Goal: Information Seeking & Learning: Learn about a topic

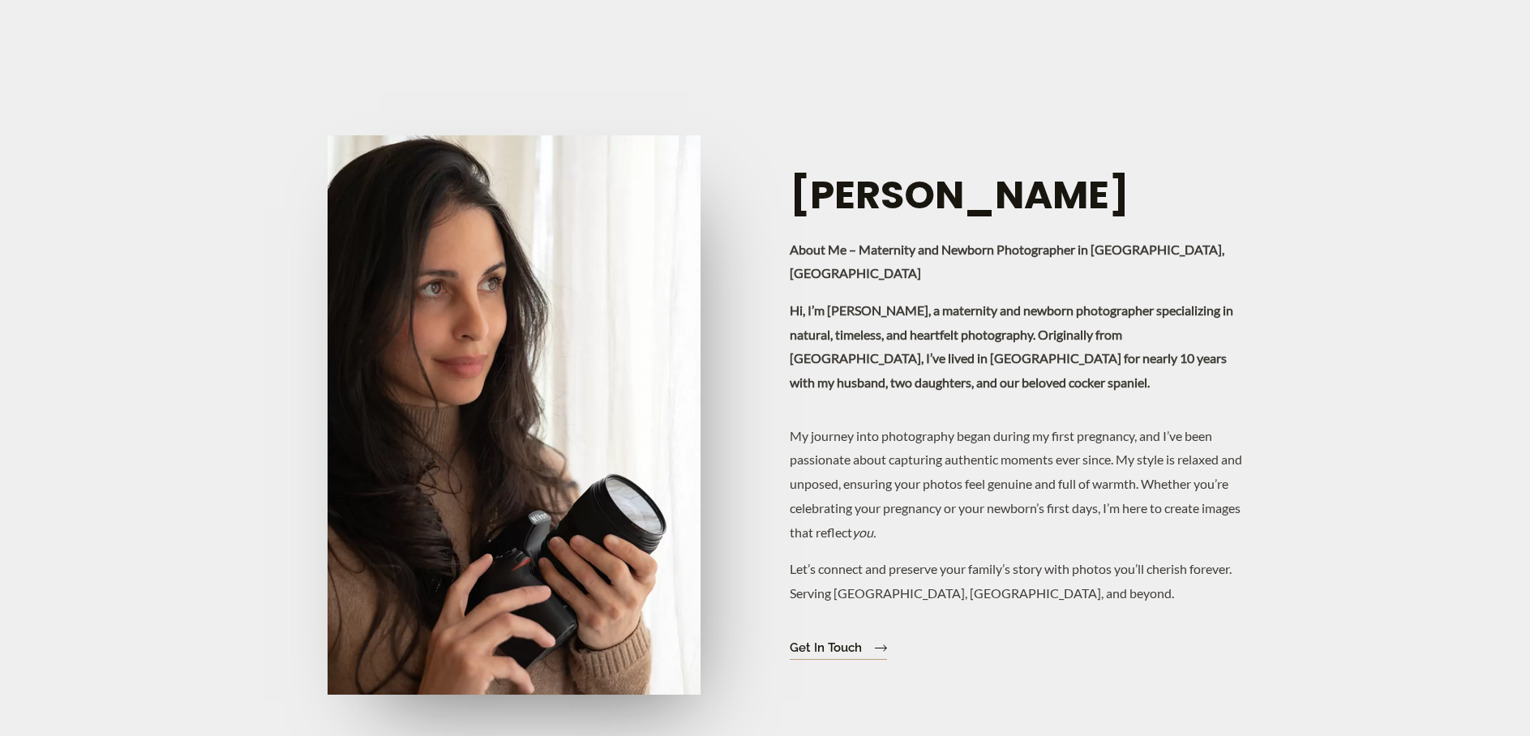
scroll to position [3511, 0]
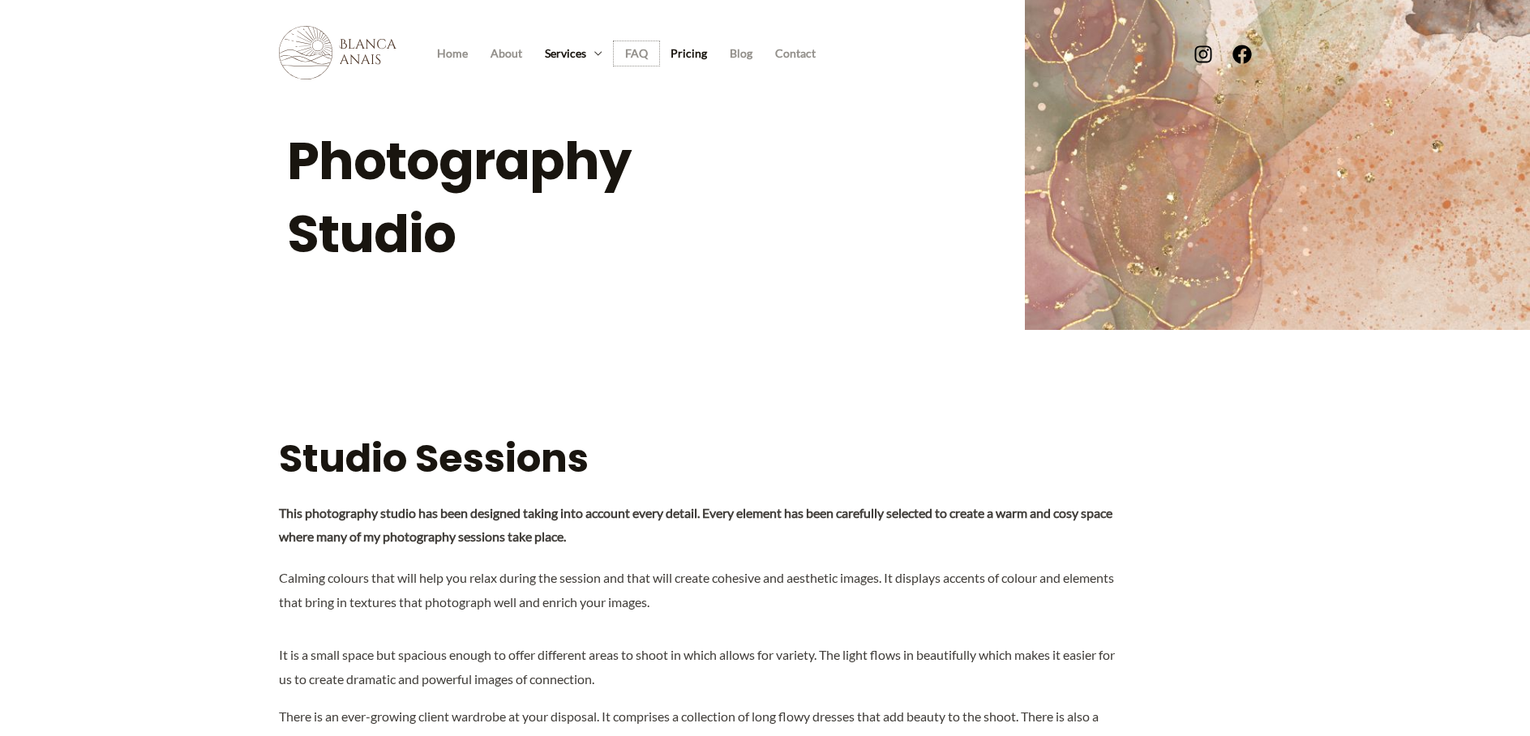
click at [635, 54] on link "FAQ" at bounding box center [636, 53] width 45 height 24
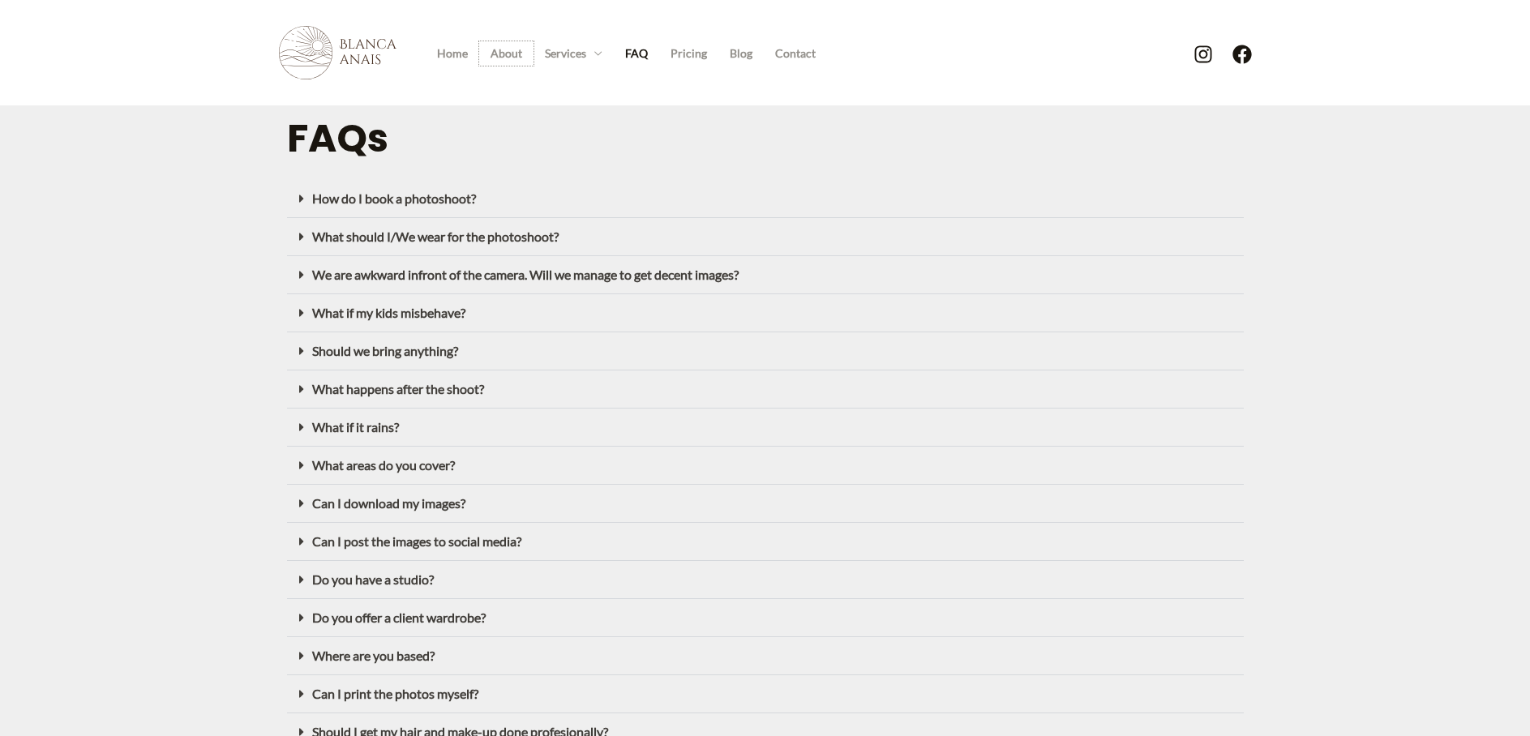
click at [491, 53] on link "About" at bounding box center [506, 53] width 54 height 24
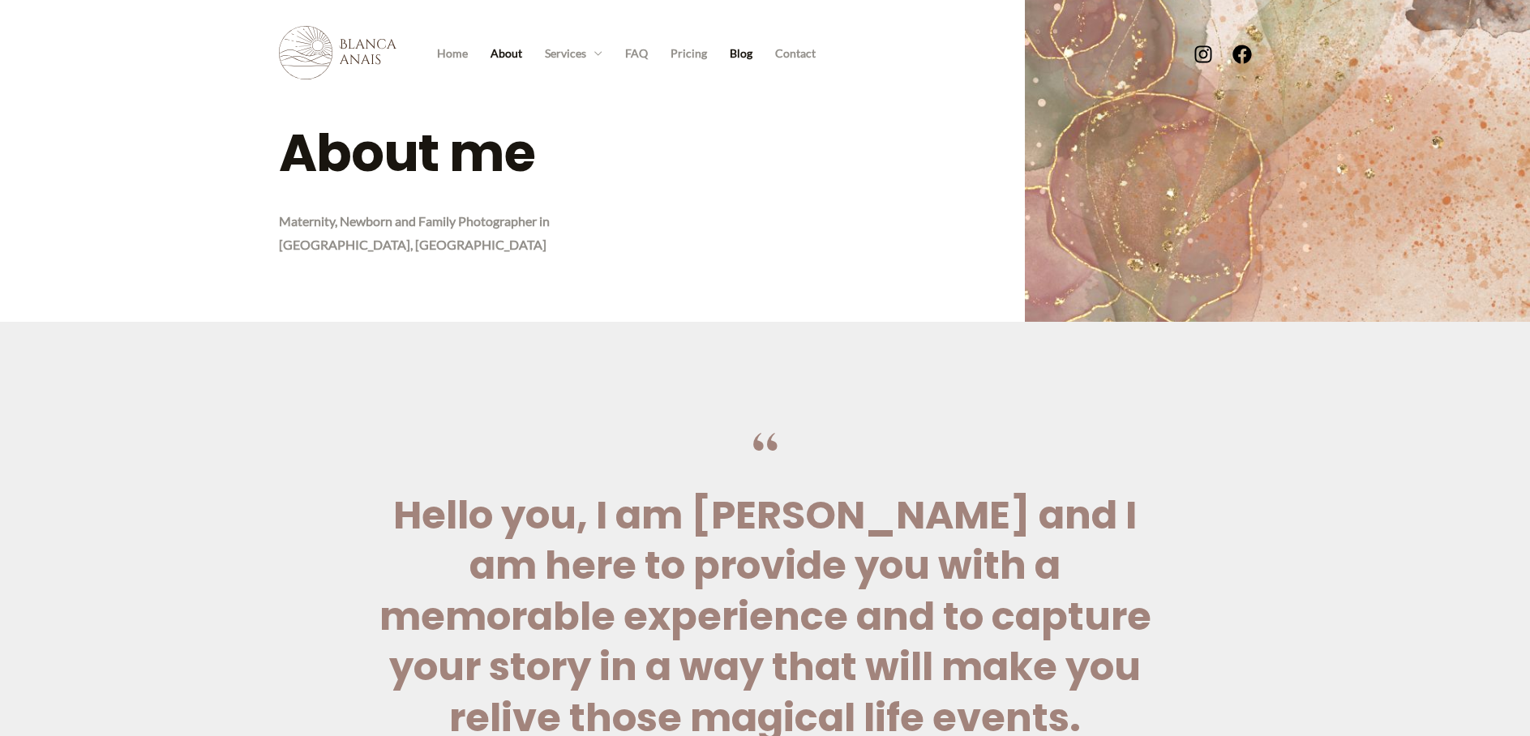
click at [740, 51] on link "Blog" at bounding box center [740, 53] width 45 height 24
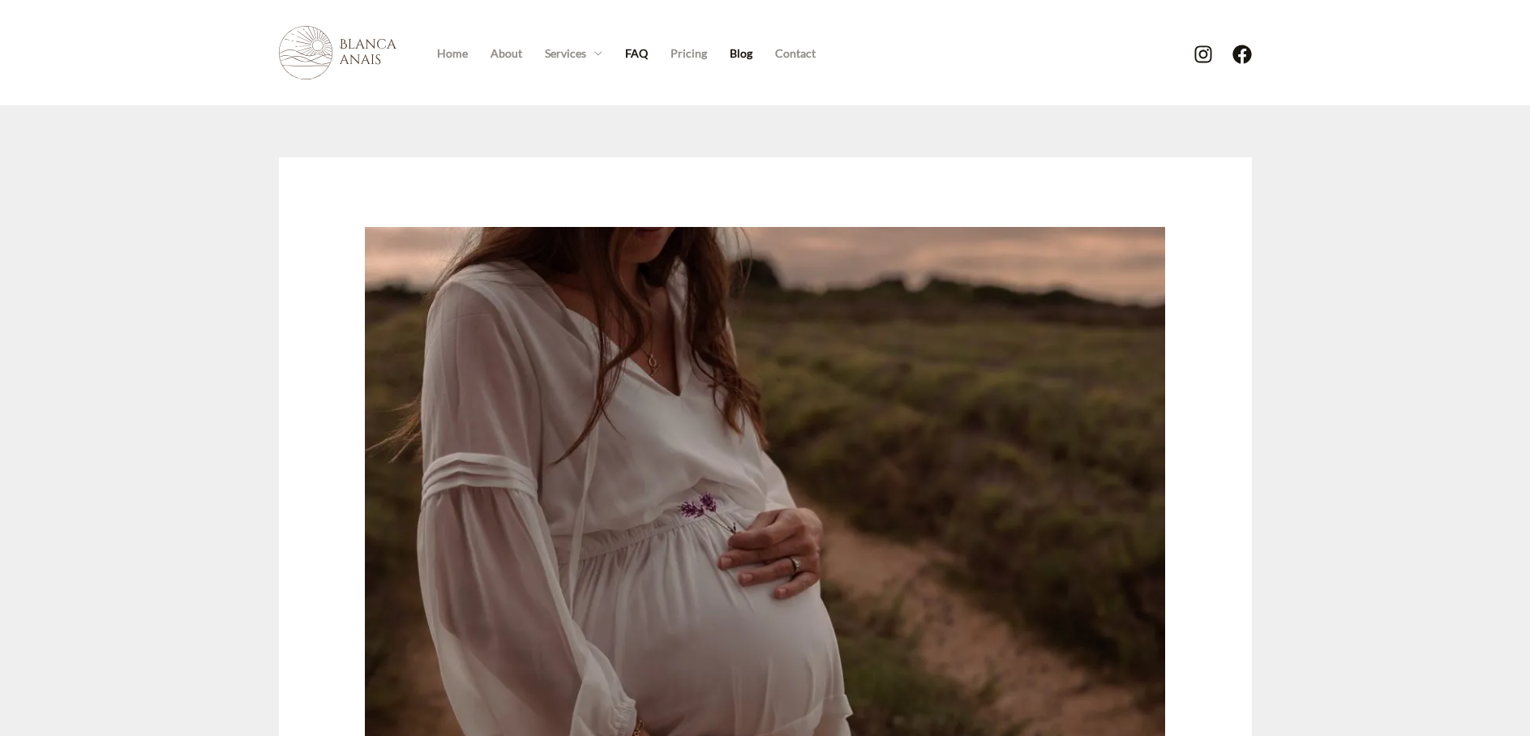
click at [626, 52] on link "FAQ" at bounding box center [636, 53] width 45 height 24
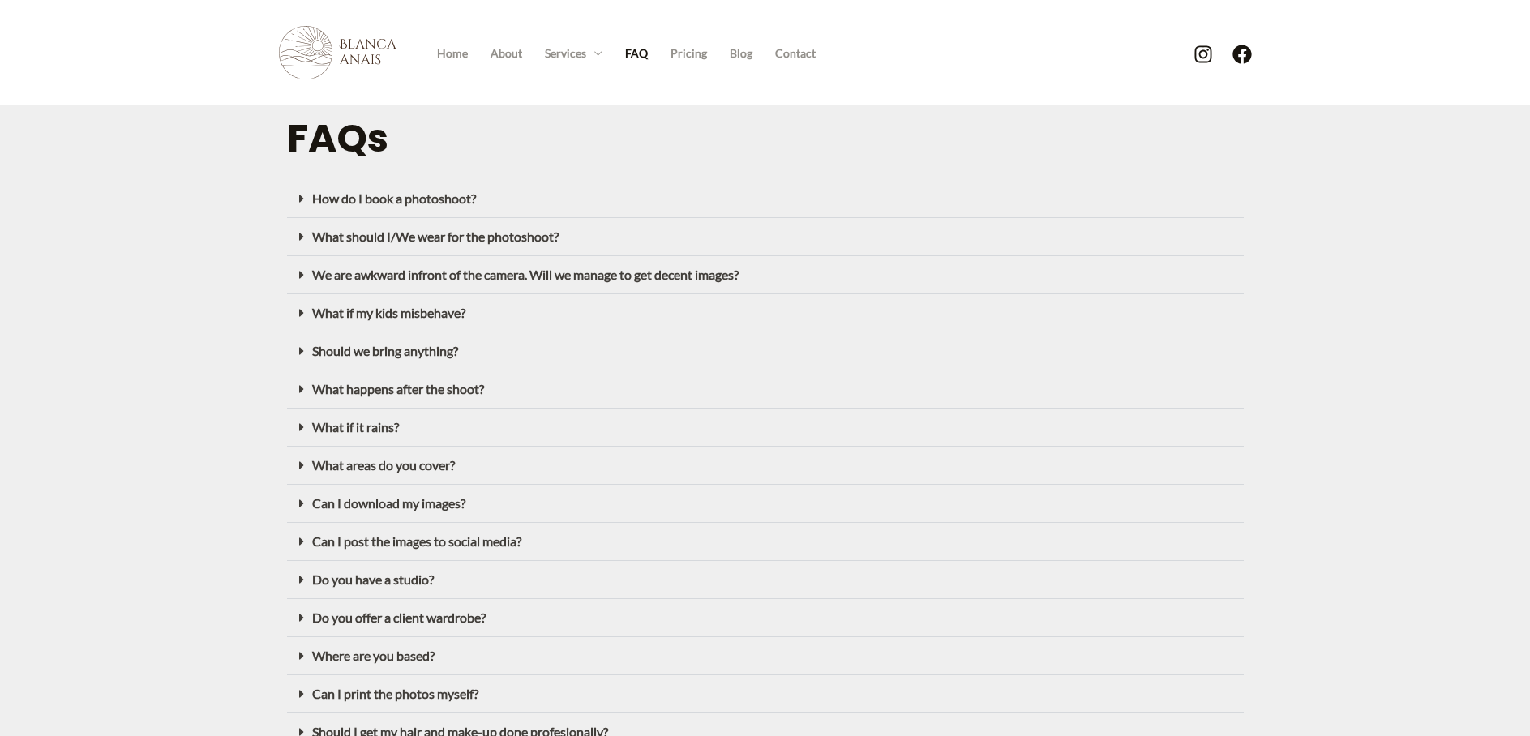
scroll to position [135, 0]
